Goal: Transaction & Acquisition: Purchase product/service

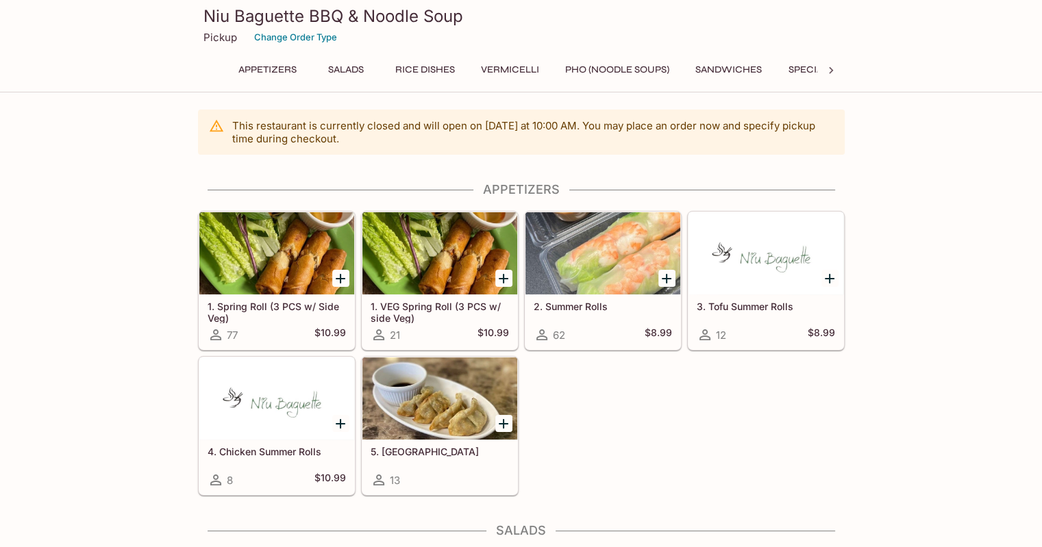
click at [723, 69] on button "Sandwiches" at bounding box center [729, 69] width 82 height 19
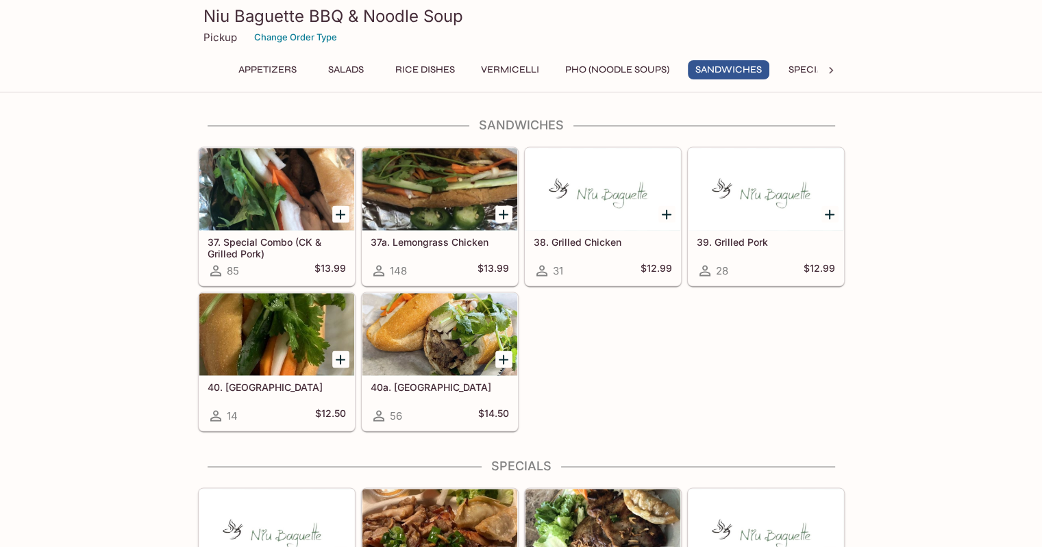
scroll to position [2061, 0]
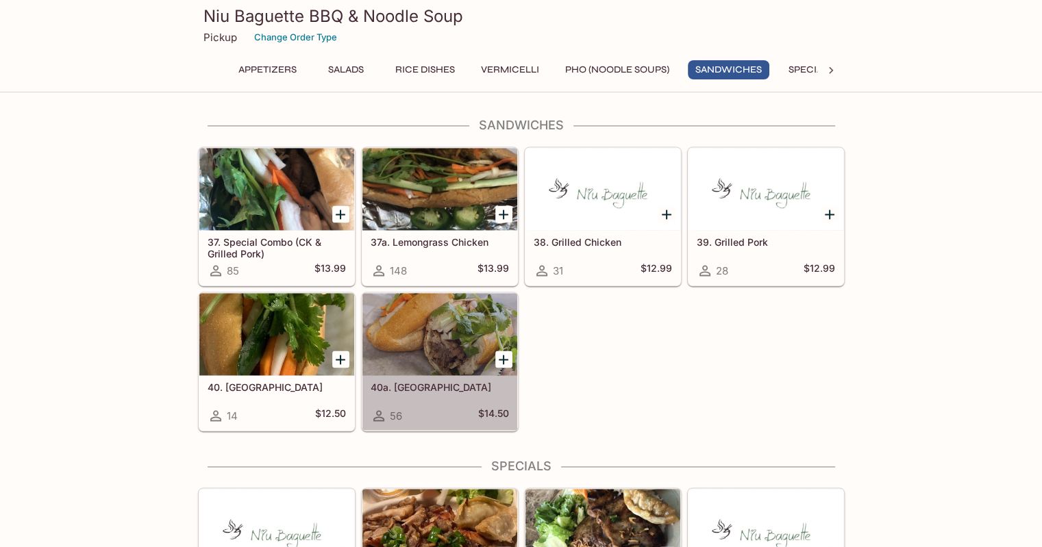
click at [460, 354] on div at bounding box center [439, 334] width 155 height 82
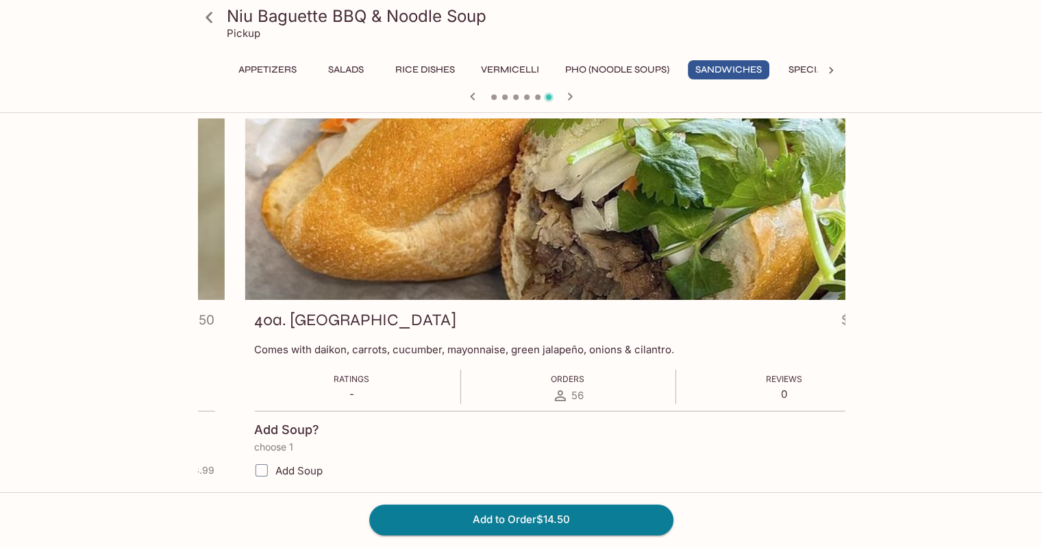
click at [340, 353] on div "40a. Brisket $14.50 Comes with daikon, carrots, cucumber, mayonnaise, green jal…" at bounding box center [568, 557] width 647 height 514
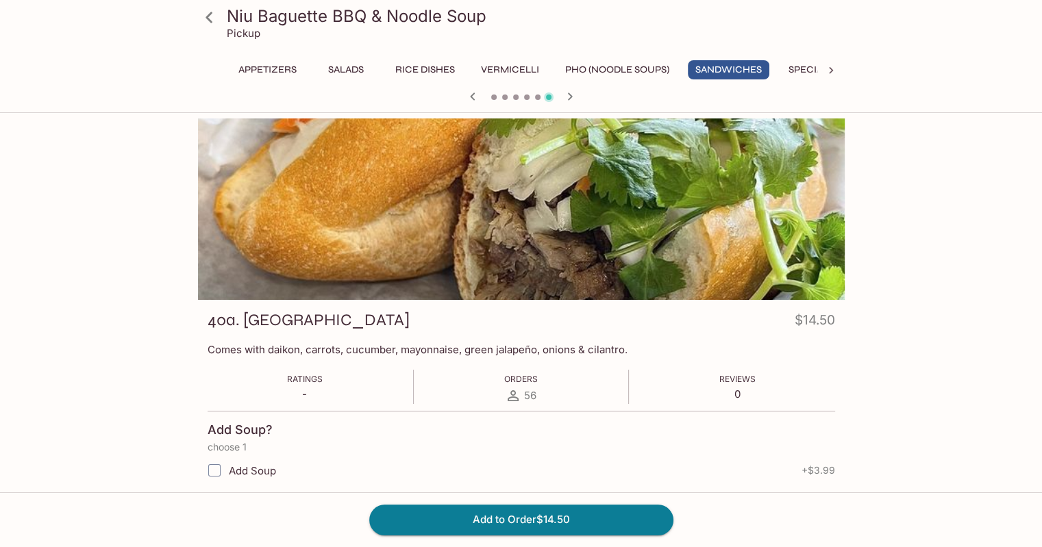
click at [245, 322] on h3 "40a. [GEOGRAPHIC_DATA]" at bounding box center [309, 320] width 202 height 21
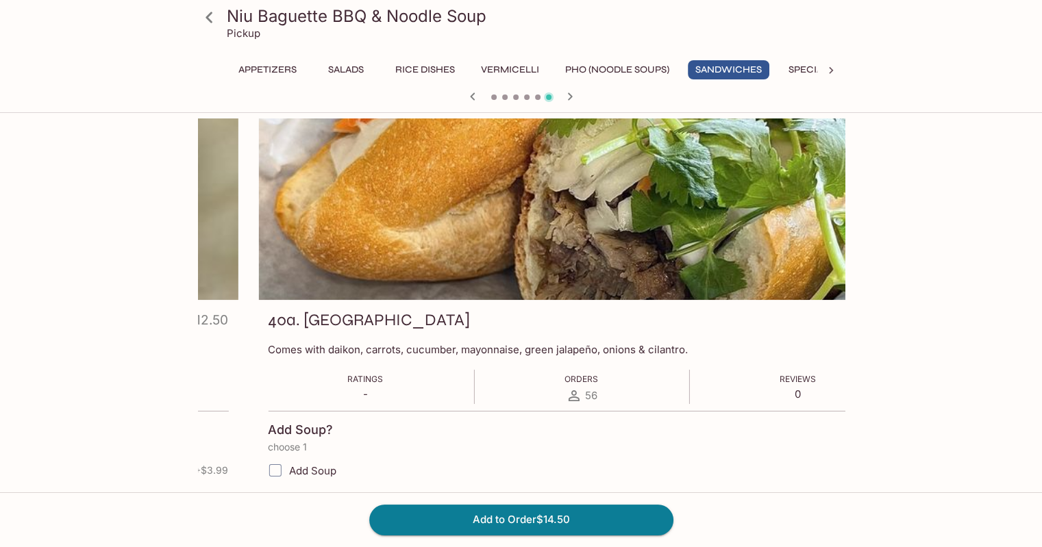
click at [268, 319] on h3 "40a. [GEOGRAPHIC_DATA]" at bounding box center [369, 320] width 202 height 21
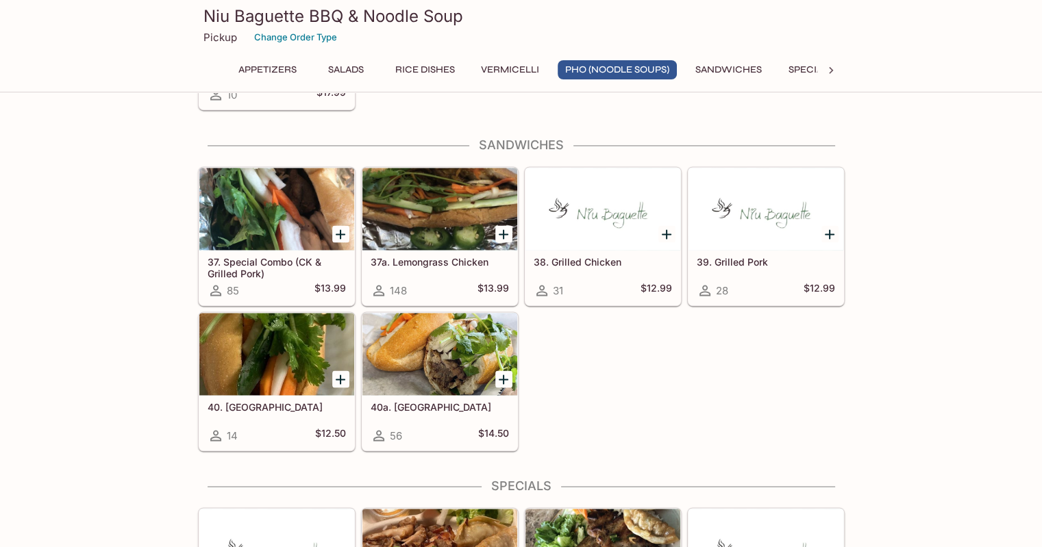
scroll to position [2035, 0]
